Goal: Register for event/course

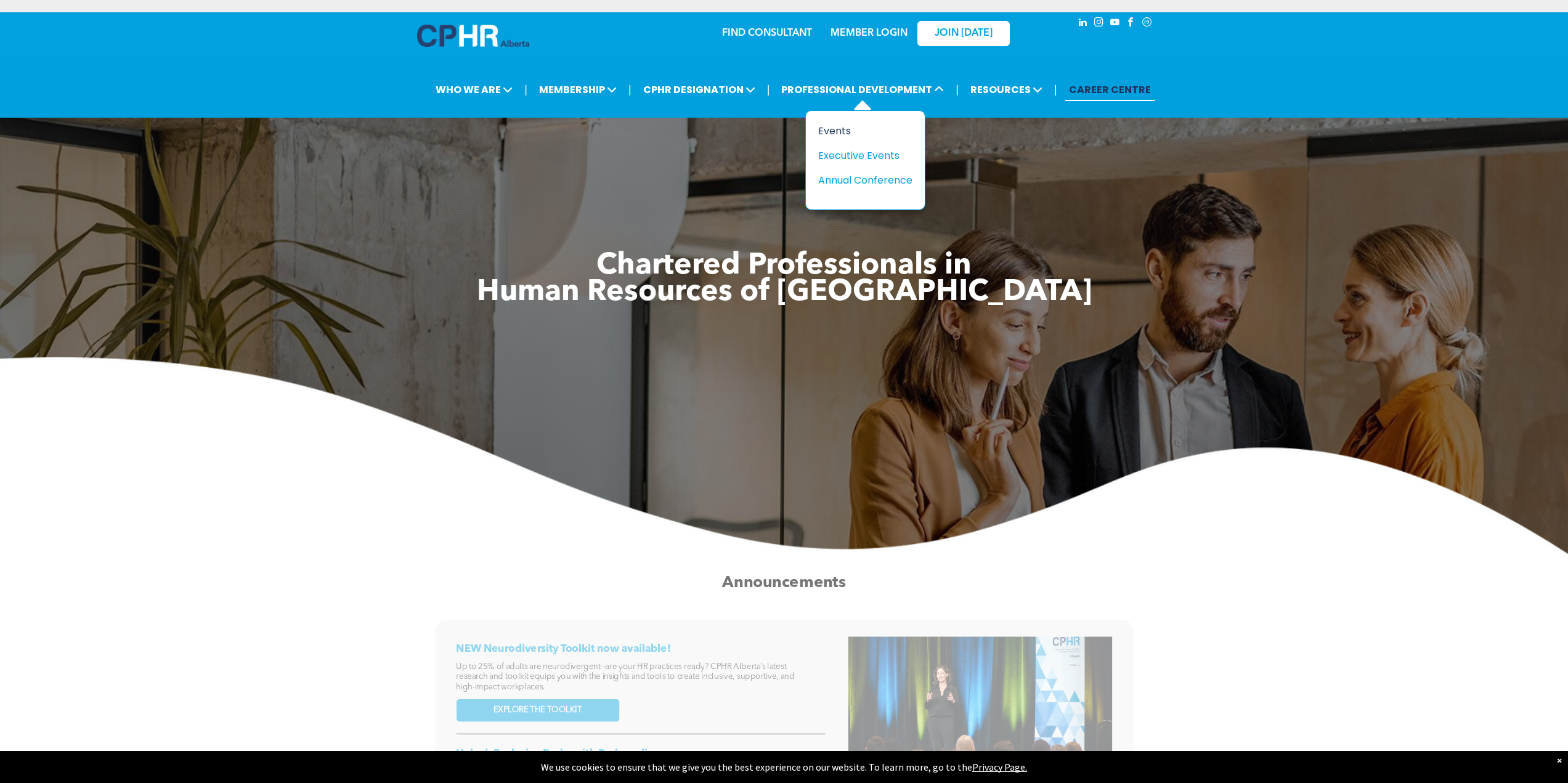
click at [830, 128] on div "Events" at bounding box center [861, 130] width 85 height 16
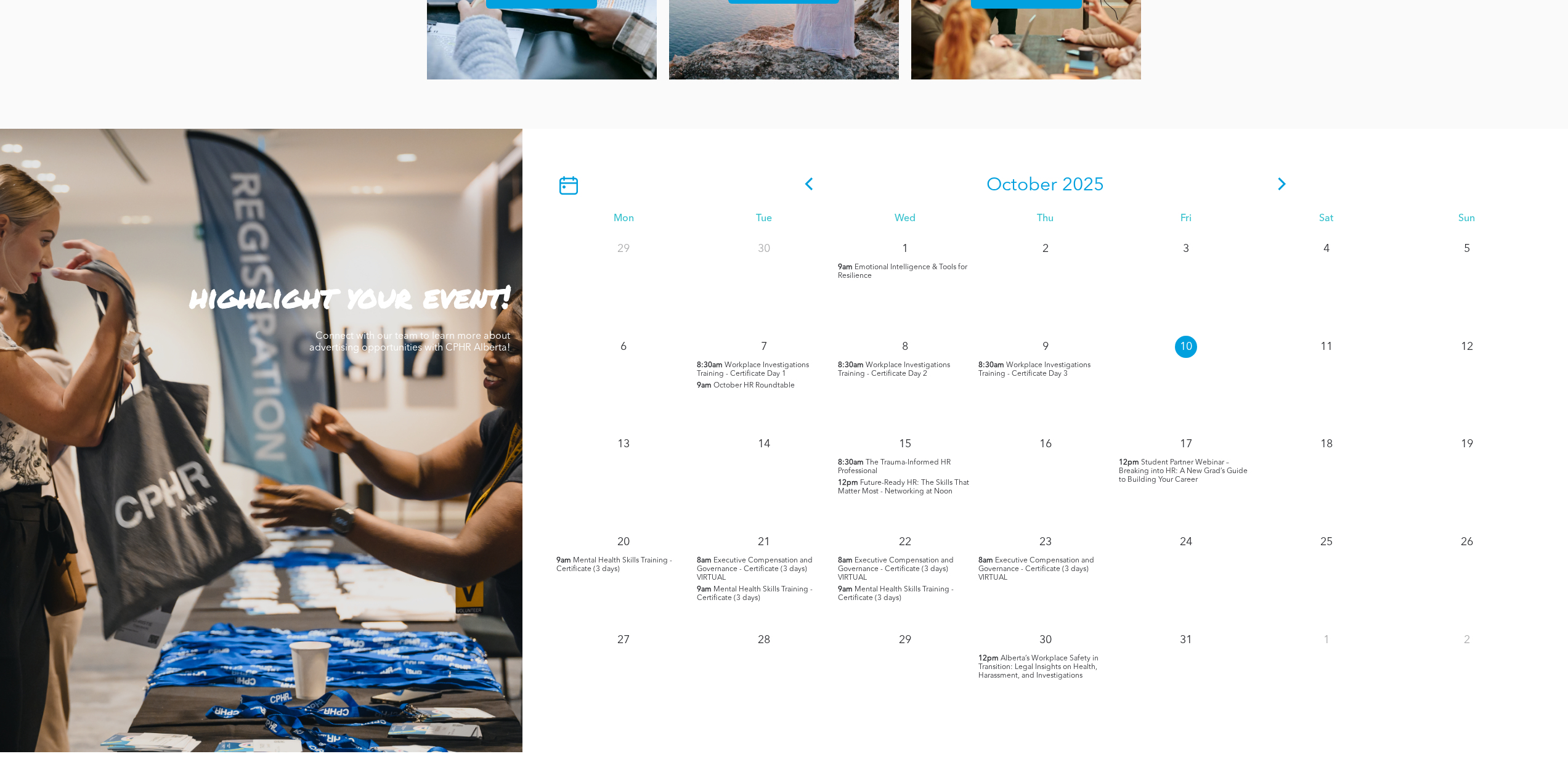
scroll to position [1048, 0]
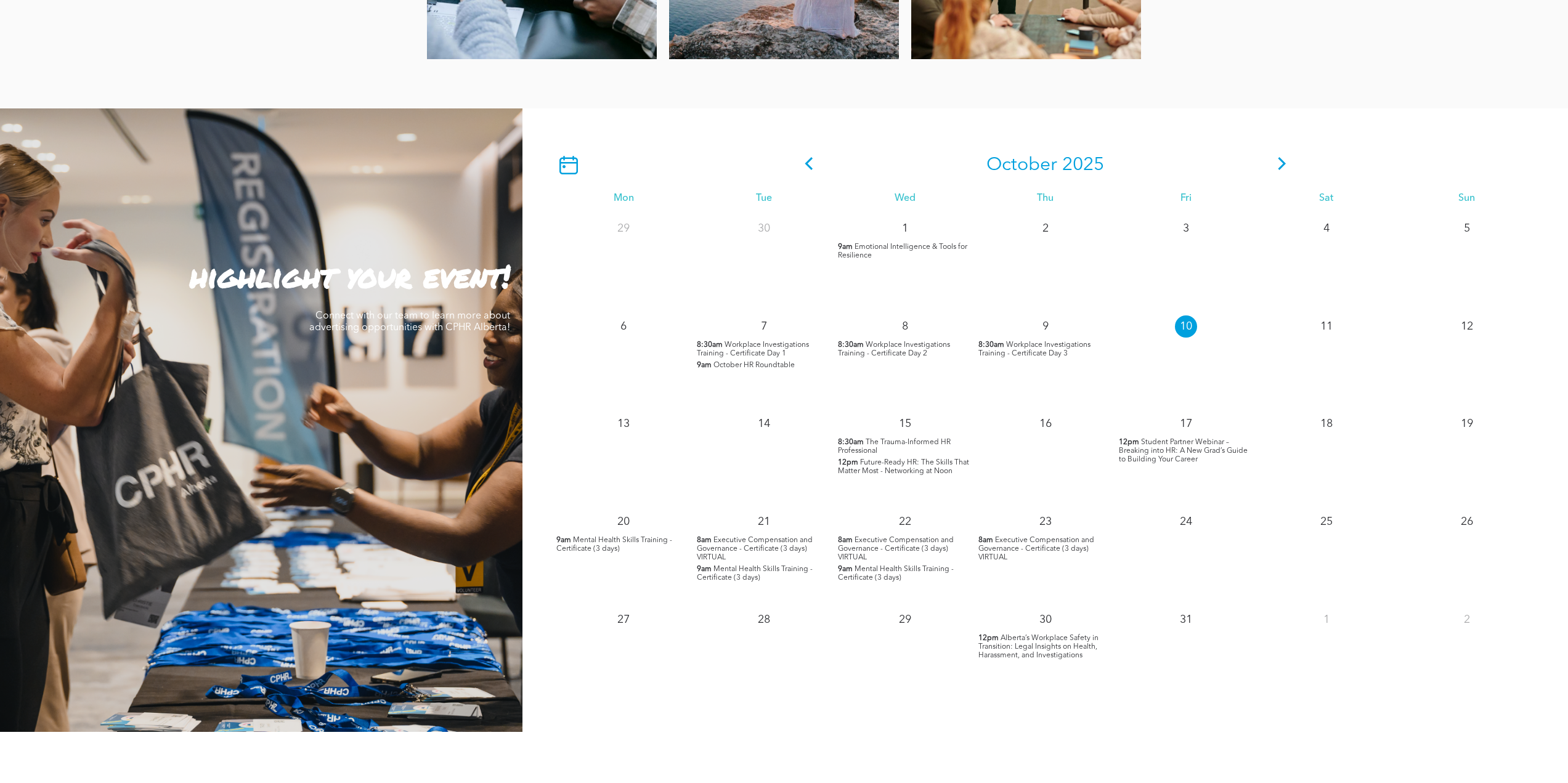
drag, startPoint x: 898, startPoint y: 463, endPoint x: 879, endPoint y: 467, distance: 19.4
click at [879, 467] on span "Future-Ready HR: The Skills That Matter Most - Networking at Noon" at bounding box center [903, 467] width 131 height 16
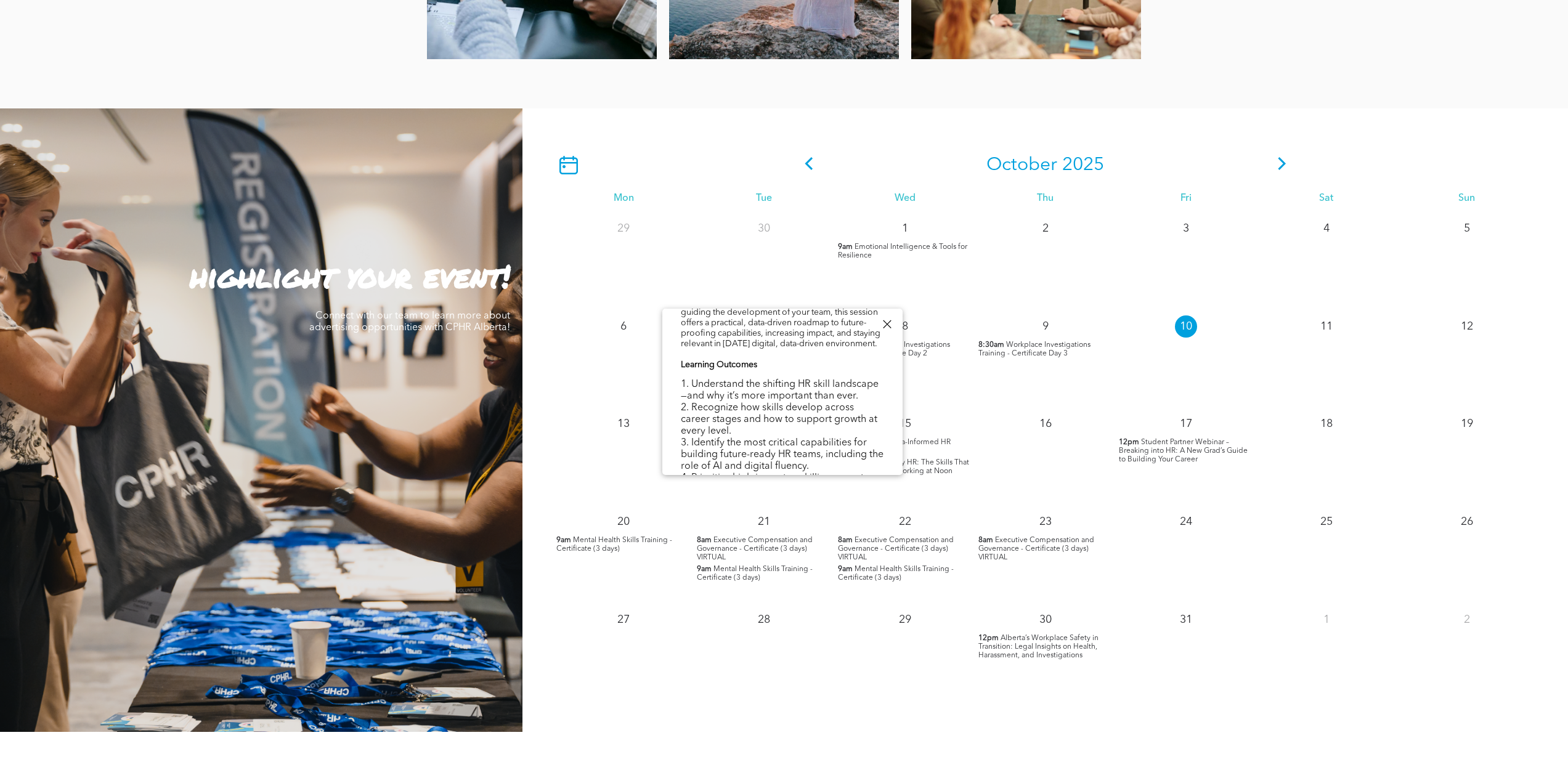
scroll to position [308, 0]
click at [1277, 165] on icon at bounding box center [1282, 163] width 19 height 13
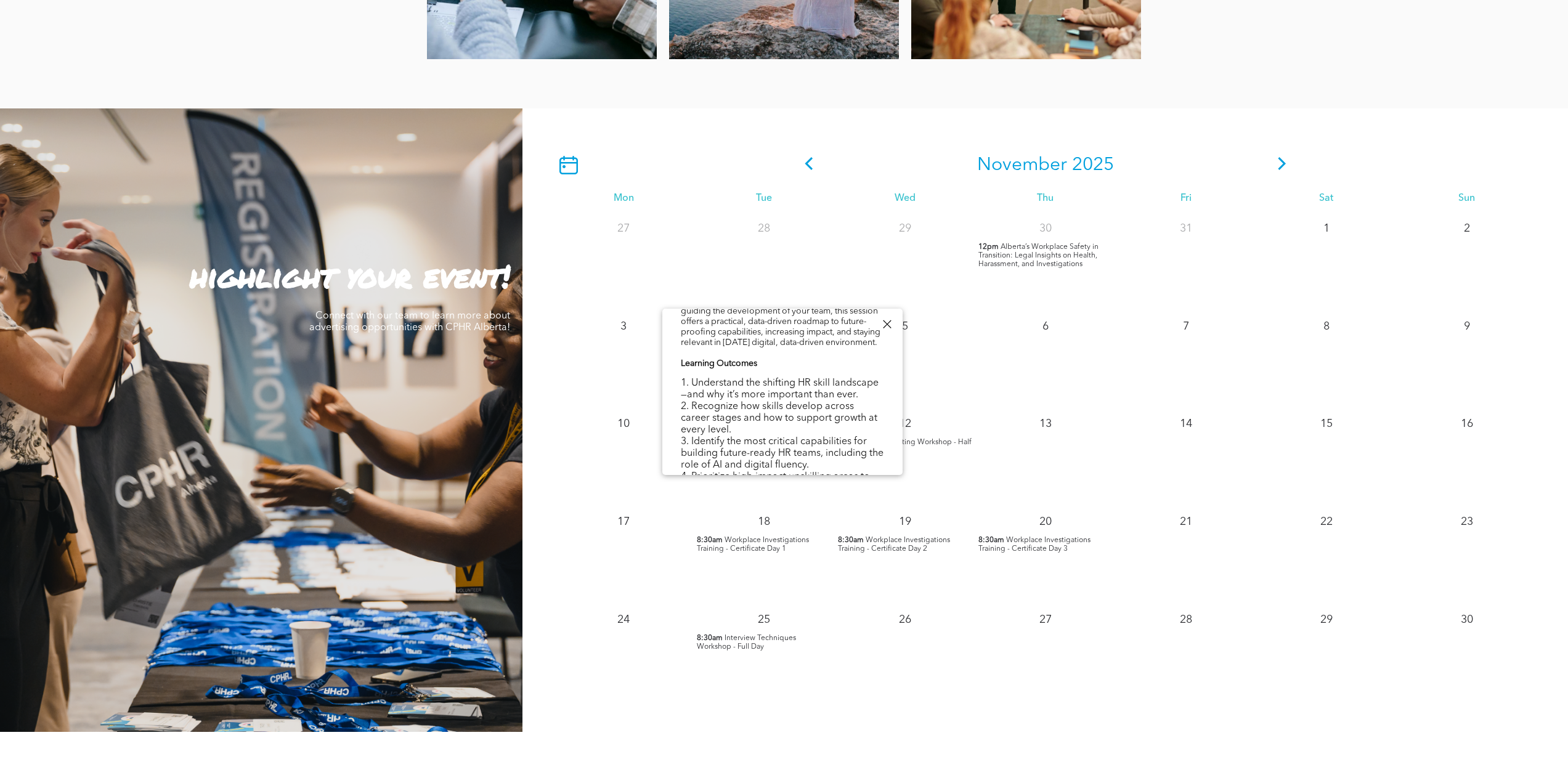
click at [887, 326] on div at bounding box center [887, 324] width 16 height 16
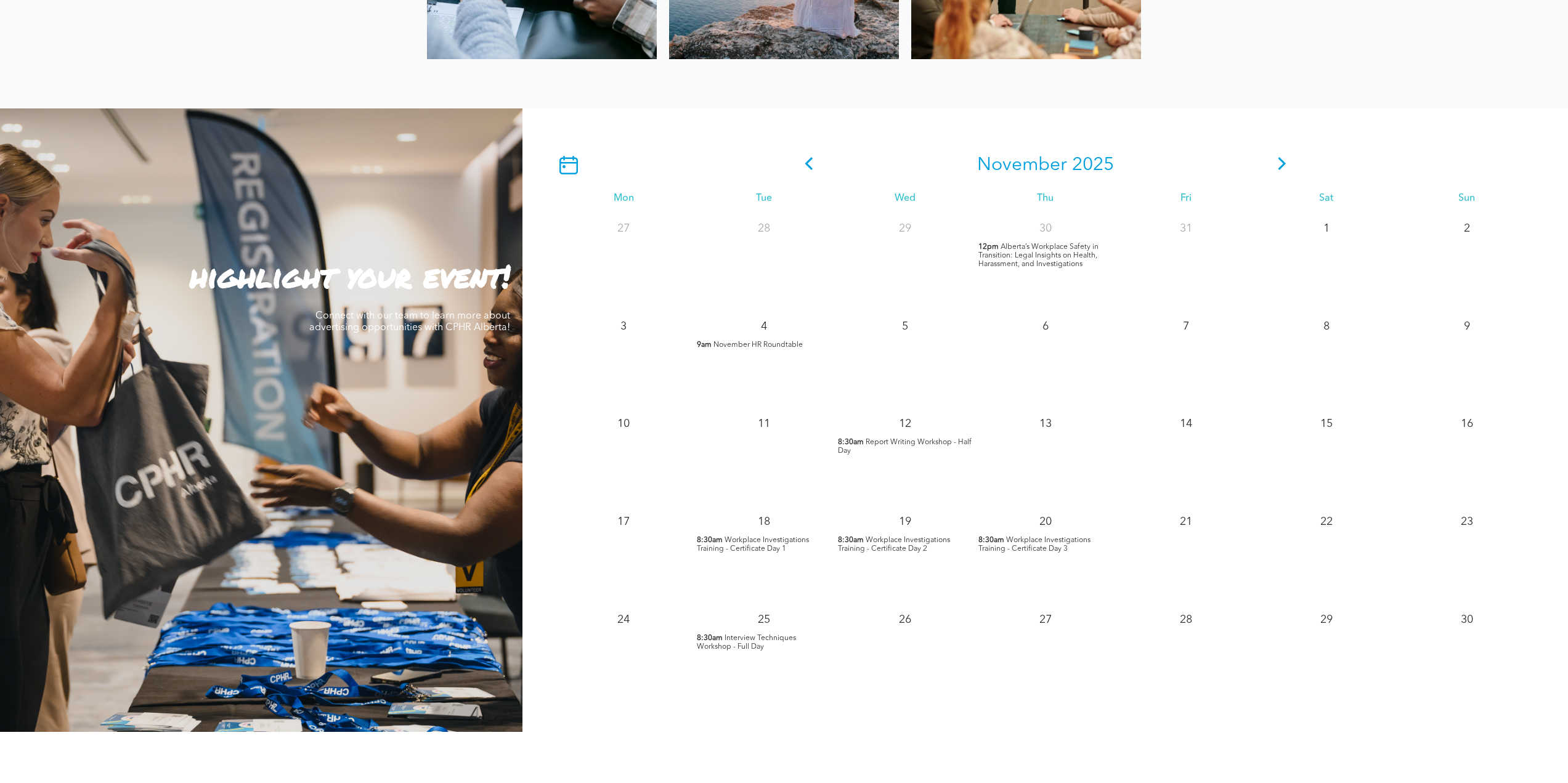
click at [1284, 162] on icon at bounding box center [1282, 163] width 19 height 13
click at [1283, 161] on icon at bounding box center [1282, 163] width 19 height 13
click at [805, 162] on icon at bounding box center [809, 163] width 19 height 13
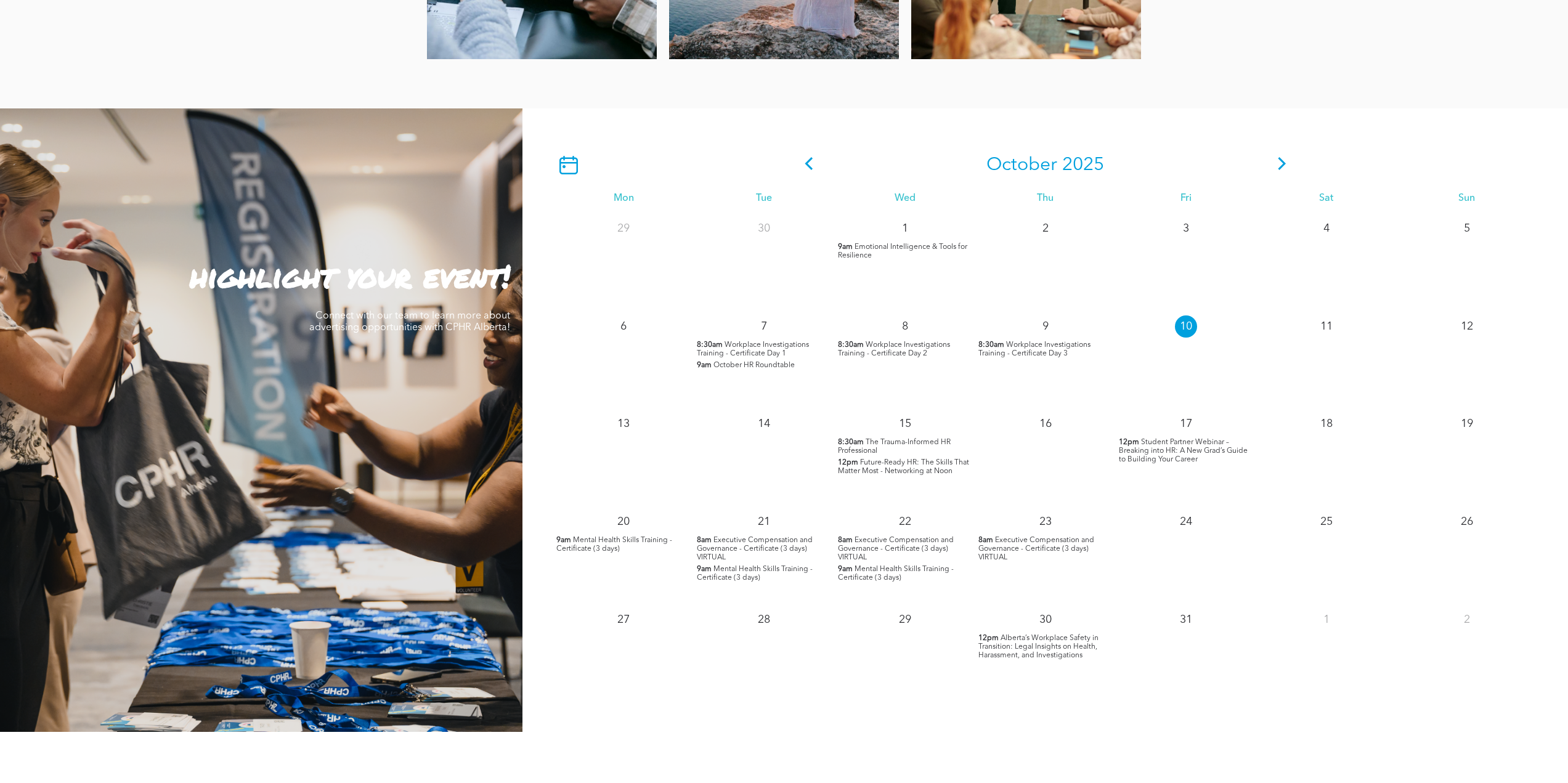
click at [870, 466] on span "Future-Ready HR: The Skills That Matter Most - Networking at Noon" at bounding box center [903, 467] width 131 height 16
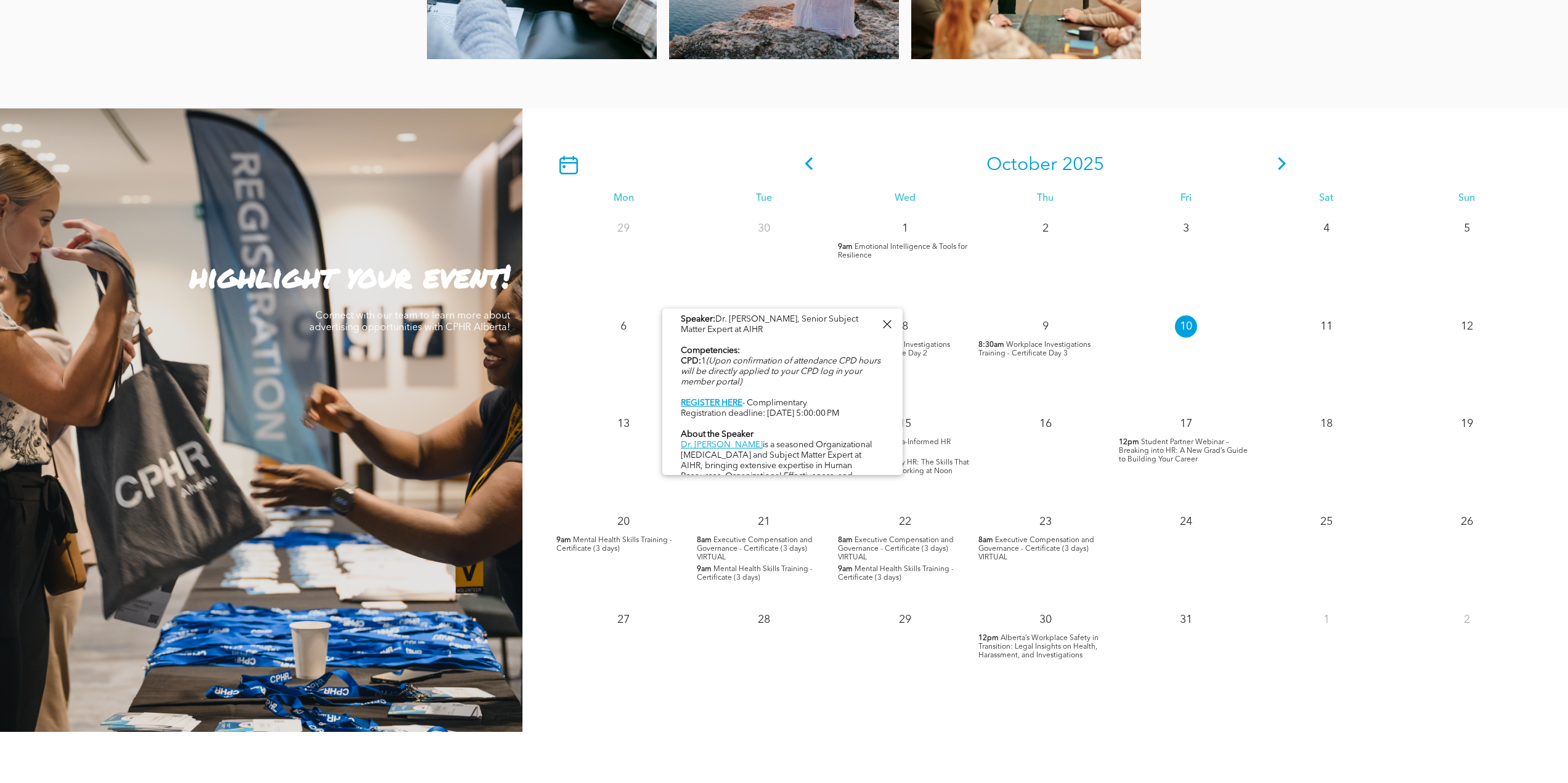
scroll to position [529, 0]
click at [707, 401] on link "REGISTER HERE" at bounding box center [711, 403] width 62 height 9
